Goal: Task Accomplishment & Management: Manage account settings

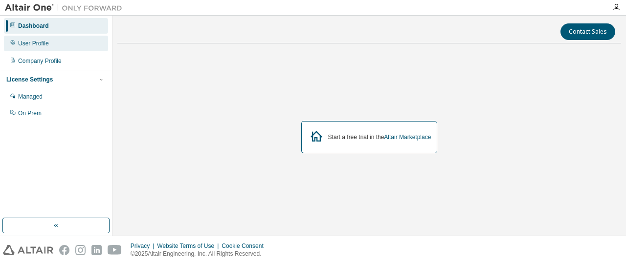
click at [62, 49] on div "User Profile" at bounding box center [56, 44] width 104 height 16
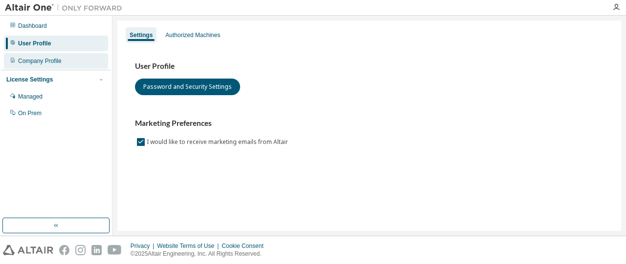
click at [77, 64] on div "Company Profile" at bounding box center [56, 61] width 104 height 16
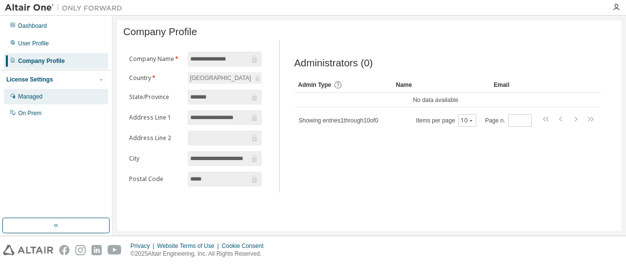
click at [52, 98] on div "Managed" at bounding box center [56, 97] width 104 height 16
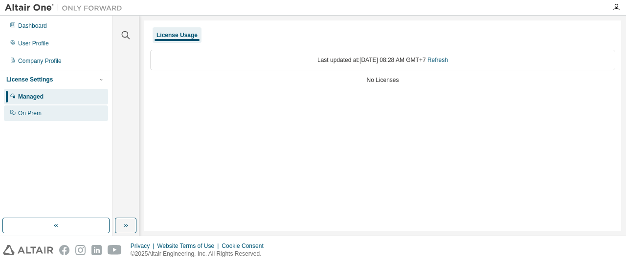
click at [50, 112] on div "On Prem" at bounding box center [56, 114] width 104 height 16
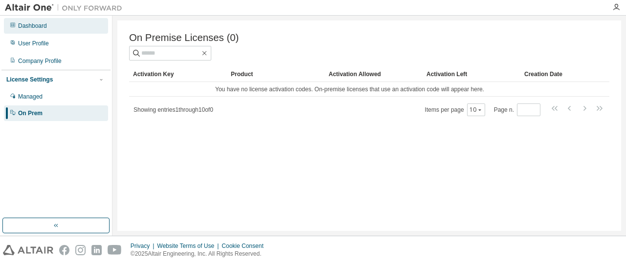
click at [61, 28] on div "Dashboard" at bounding box center [56, 26] width 104 height 16
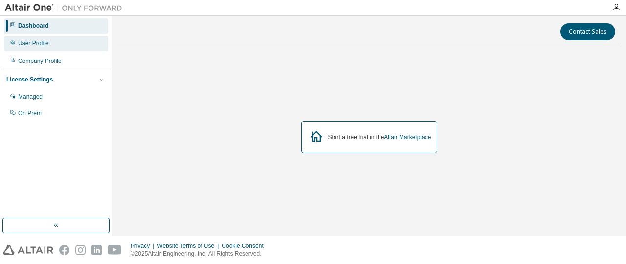
click at [63, 40] on div "User Profile" at bounding box center [56, 44] width 104 height 16
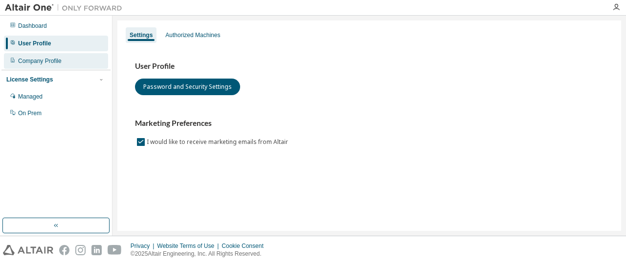
click at [65, 56] on div "Company Profile" at bounding box center [56, 61] width 104 height 16
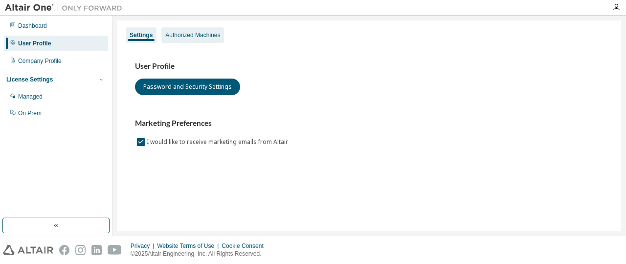
click at [191, 35] on div "Authorized Machines" at bounding box center [192, 35] width 55 height 8
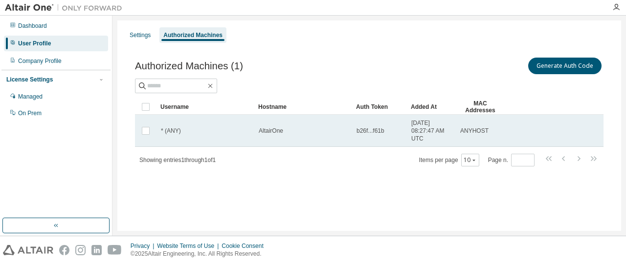
click at [247, 135] on td "* (ANY)" at bounding box center [205, 131] width 98 height 32
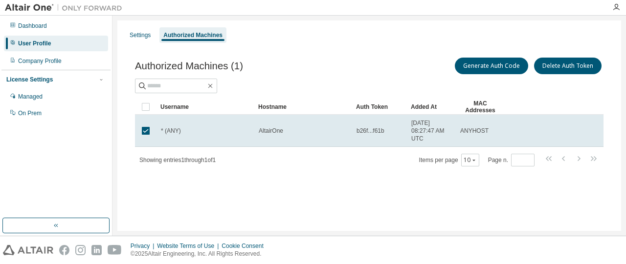
click at [276, 174] on div "Authorized Machines (1) Generate Auth Code Delete Auth Token Clear Load Save Sa…" at bounding box center [369, 118] width 492 height 149
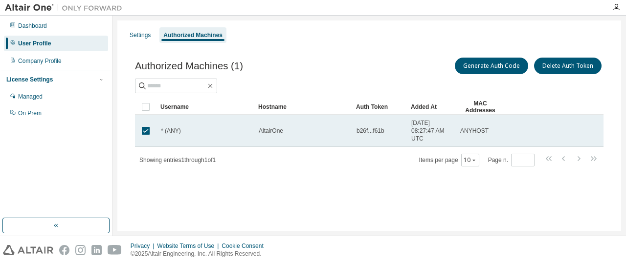
click at [247, 127] on div "* (ANY)" at bounding box center [205, 131] width 89 height 8
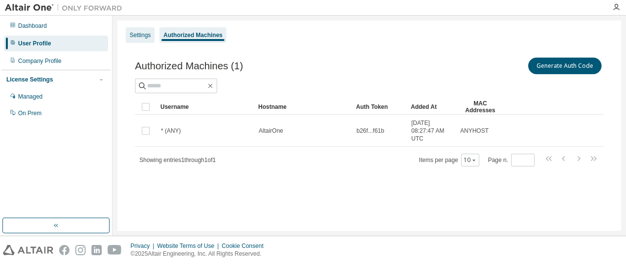
click at [145, 37] on div "Settings" at bounding box center [139, 35] width 21 height 8
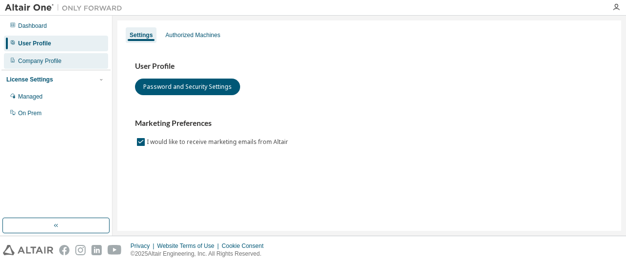
click at [65, 62] on div "Company Profile" at bounding box center [56, 61] width 104 height 16
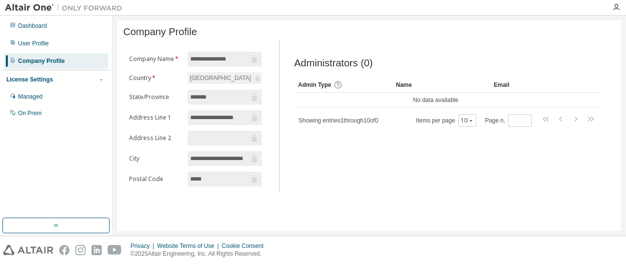
click at [101, 79] on icon "button" at bounding box center [101, 80] width 6 height 6
click at [69, 103] on div "Managed" at bounding box center [56, 97] width 104 height 16
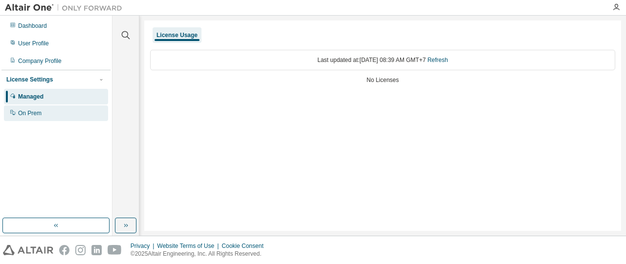
click at [62, 118] on div "On Prem" at bounding box center [56, 114] width 104 height 16
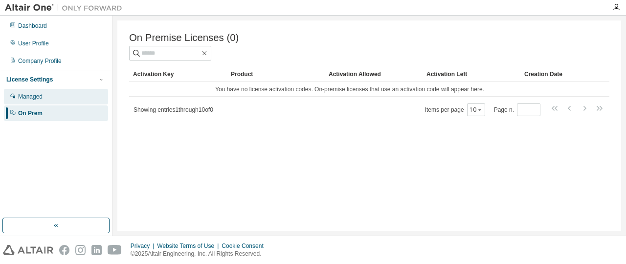
click at [74, 94] on div "Managed" at bounding box center [56, 97] width 104 height 16
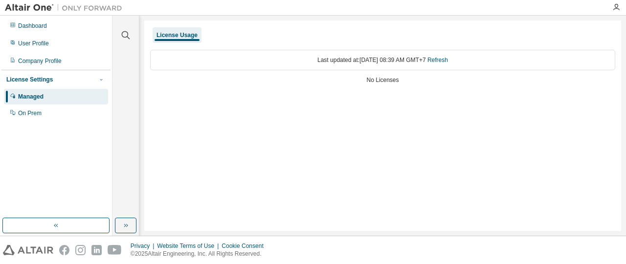
click at [100, 78] on icon "button" at bounding box center [101, 80] width 6 height 6
click at [78, 81] on div "License Settings" at bounding box center [55, 79] width 99 height 9
click at [70, 97] on div "Managed" at bounding box center [56, 97] width 104 height 16
click at [82, 62] on div "Company Profile" at bounding box center [56, 61] width 104 height 16
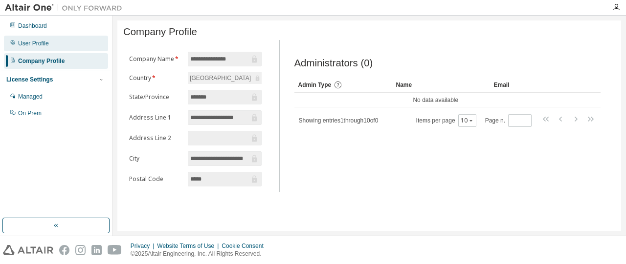
click at [63, 43] on div "User Profile" at bounding box center [56, 44] width 104 height 16
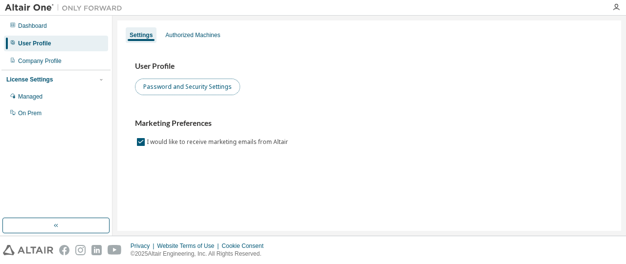
click at [174, 85] on button "Password and Security Settings" at bounding box center [187, 87] width 105 height 17
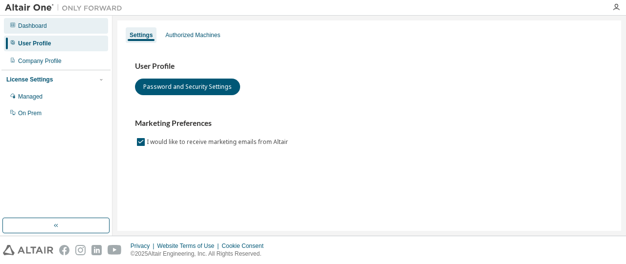
click at [45, 29] on div "Dashboard" at bounding box center [32, 26] width 29 height 8
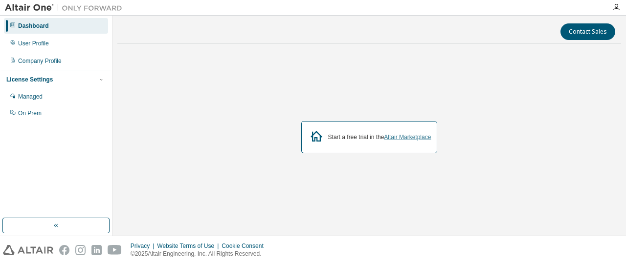
click at [390, 137] on link "Altair Marketplace" at bounding box center [407, 137] width 47 height 7
